Goal: Information Seeking & Learning: Learn about a topic

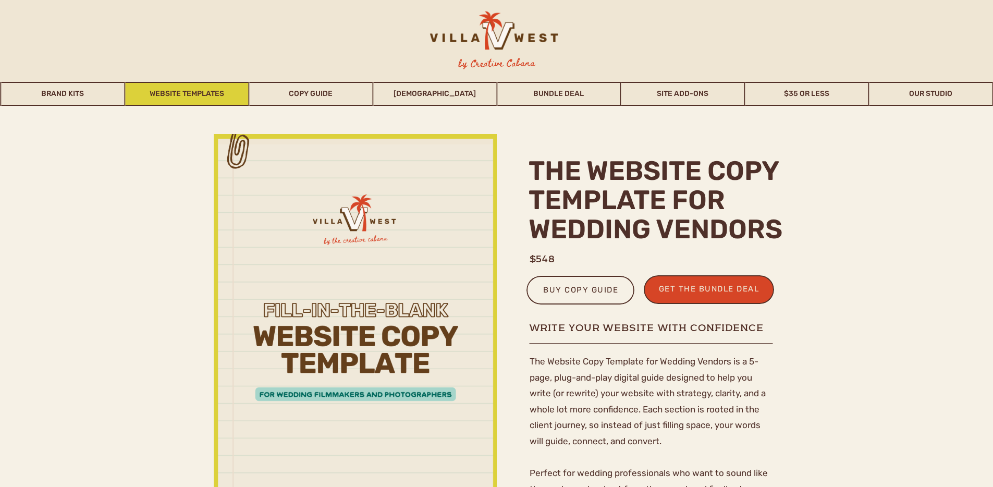
click at [204, 100] on link "Website Templates" at bounding box center [186, 94] width 123 height 24
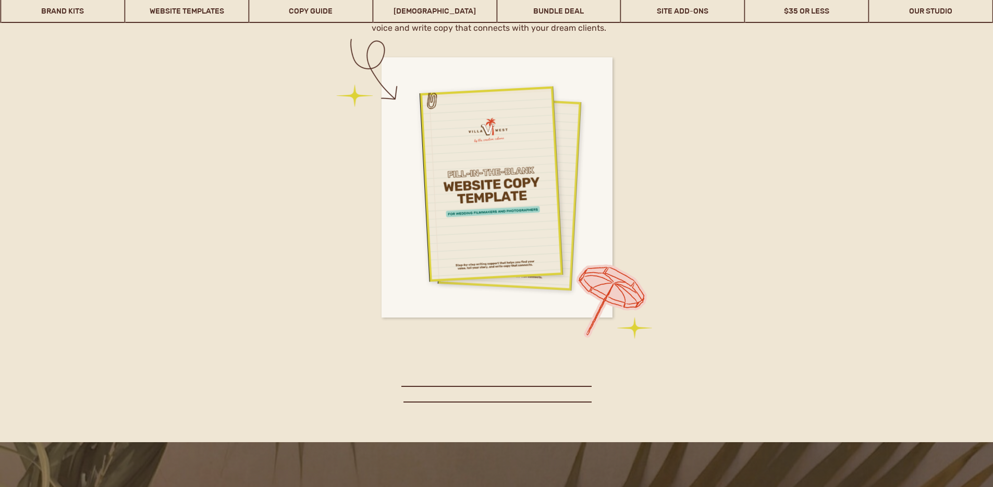
scroll to position [4453, 0]
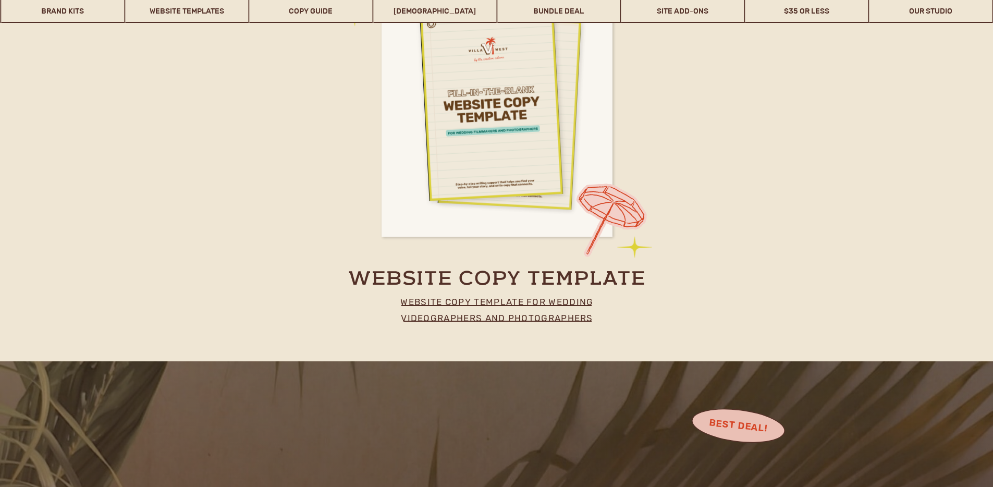
click at [495, 319] on p "website copy template for wedding videographers and photographers" at bounding box center [497, 307] width 230 height 27
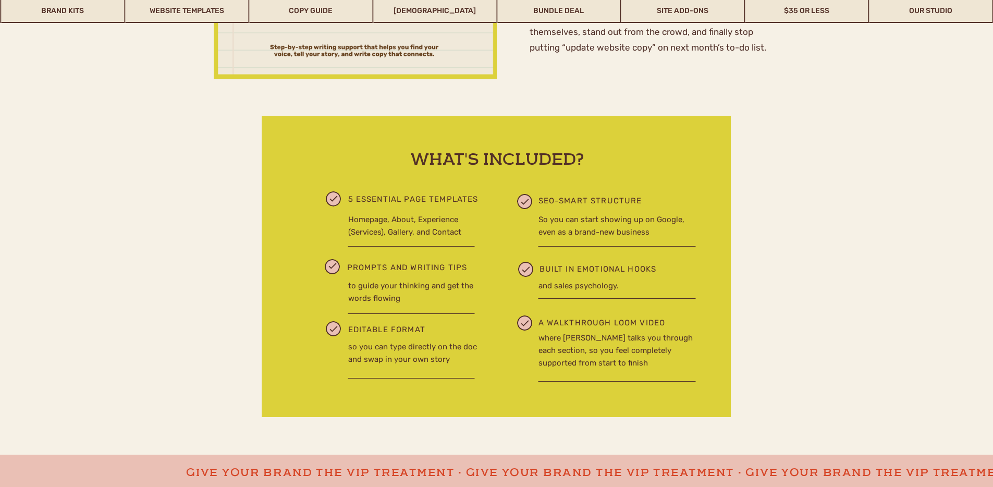
scroll to position [319, 0]
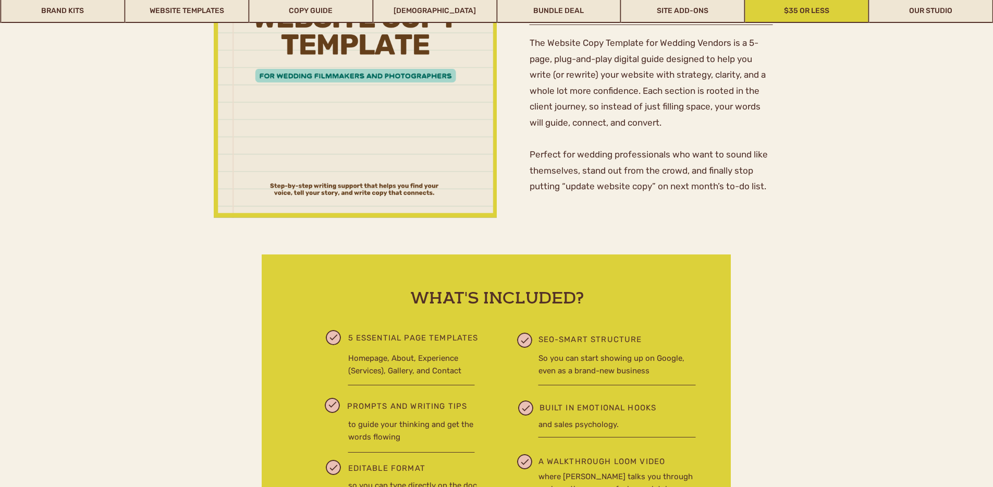
click at [808, 15] on link "$35 or Less" at bounding box center [807, 11] width 123 height 24
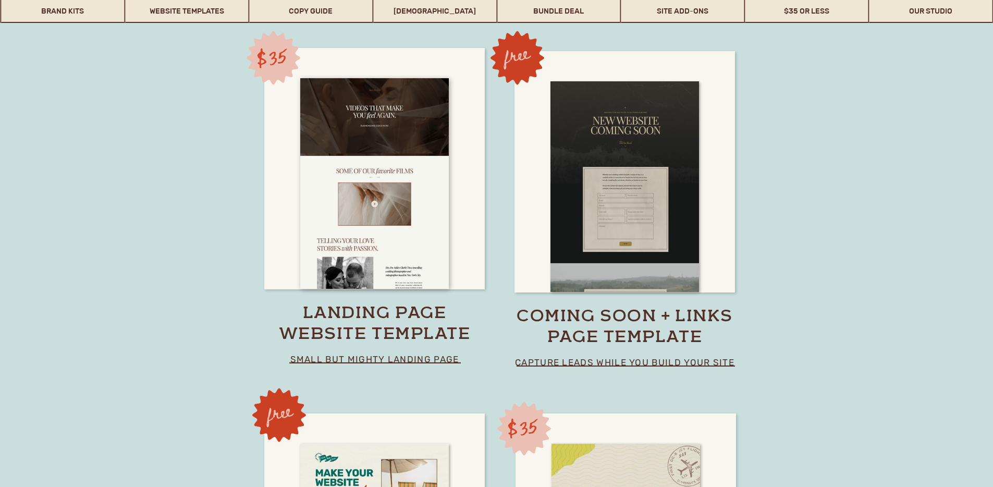
scroll to position [7269, 0]
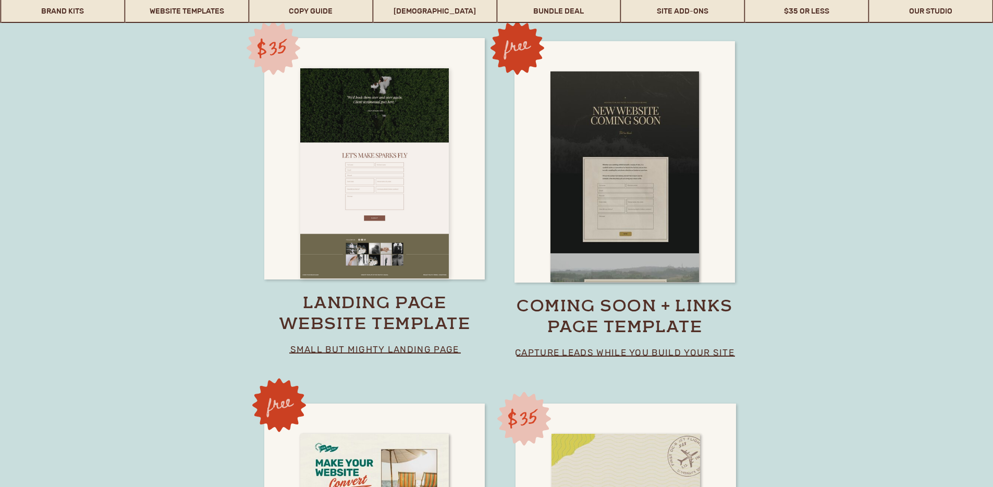
click at [385, 233] on div at bounding box center [374, 173] width 149 height 211
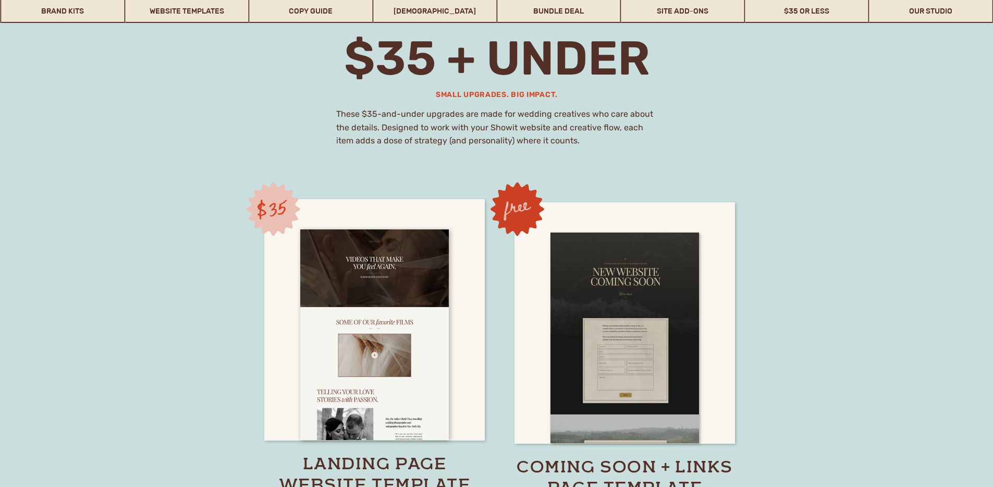
scroll to position [6625, 0]
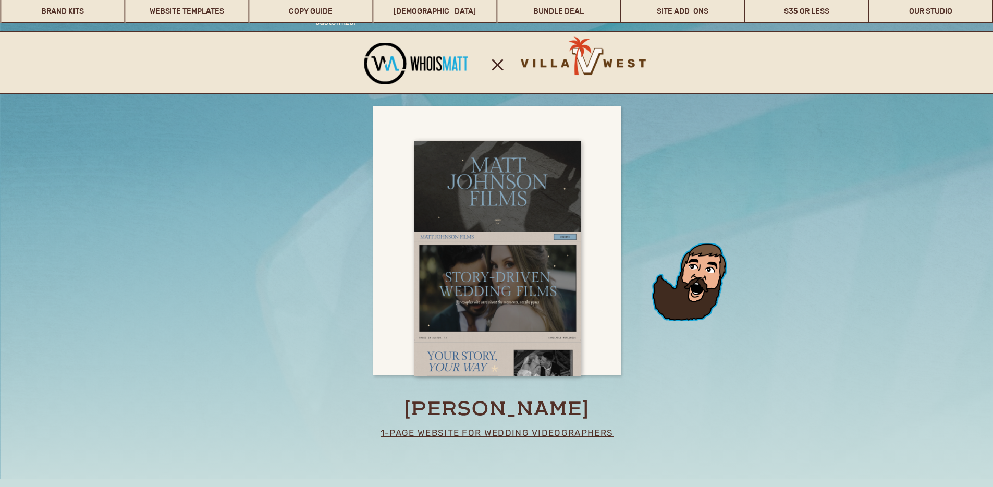
click at [451, 65] on div at bounding box center [415, 64] width 107 height 42
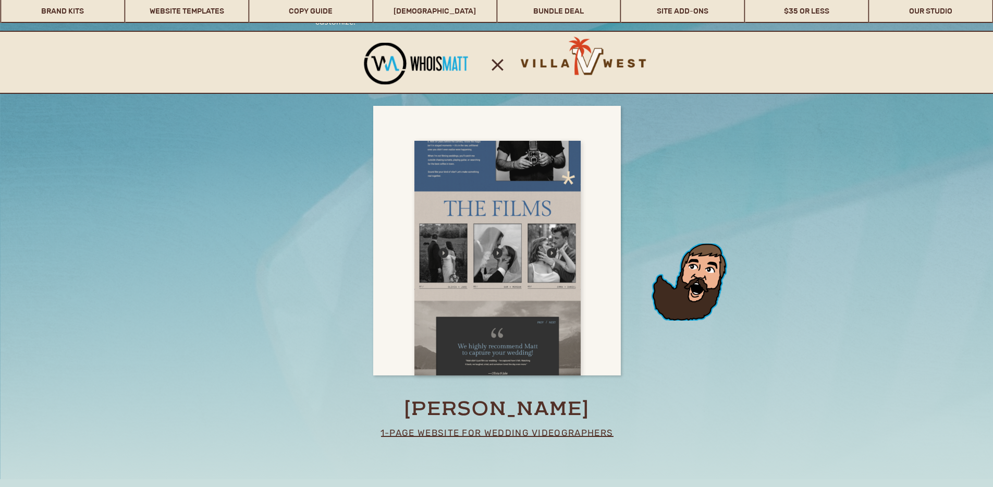
click at [509, 202] on div at bounding box center [498, 258] width 166 height 235
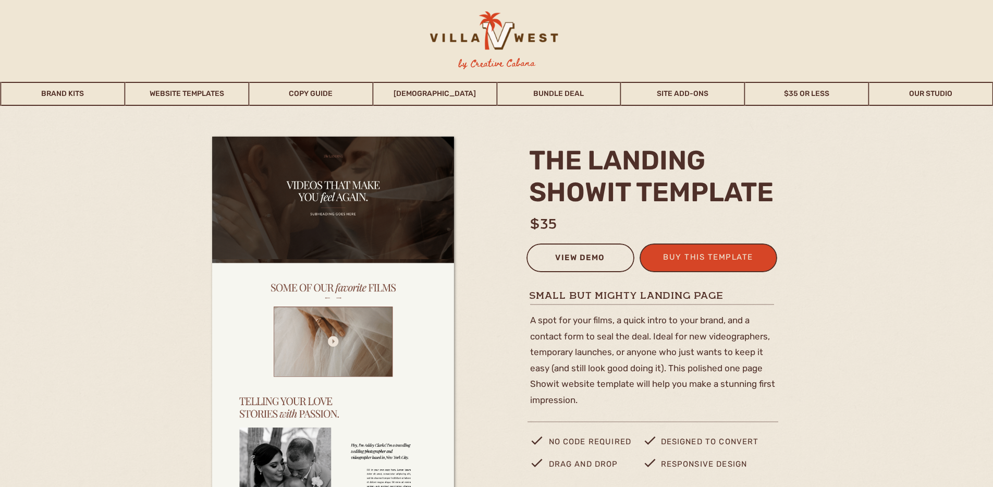
click at [573, 257] on div "view demo" at bounding box center [580, 259] width 94 height 17
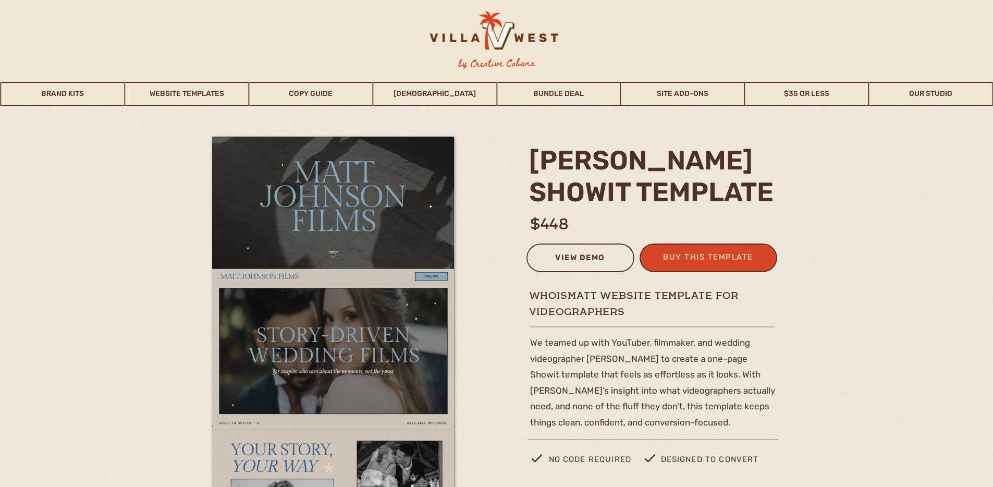
click at [590, 261] on div "view demo" at bounding box center [580, 259] width 94 height 17
